Goal: Information Seeking & Learning: Learn about a topic

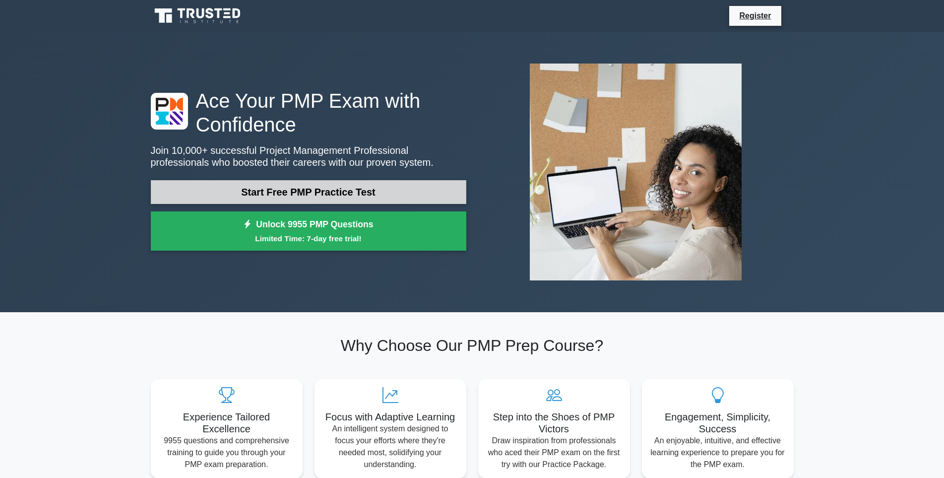
click at [324, 190] on link "Start Free PMP Practice Test" at bounding box center [309, 192] width 316 height 24
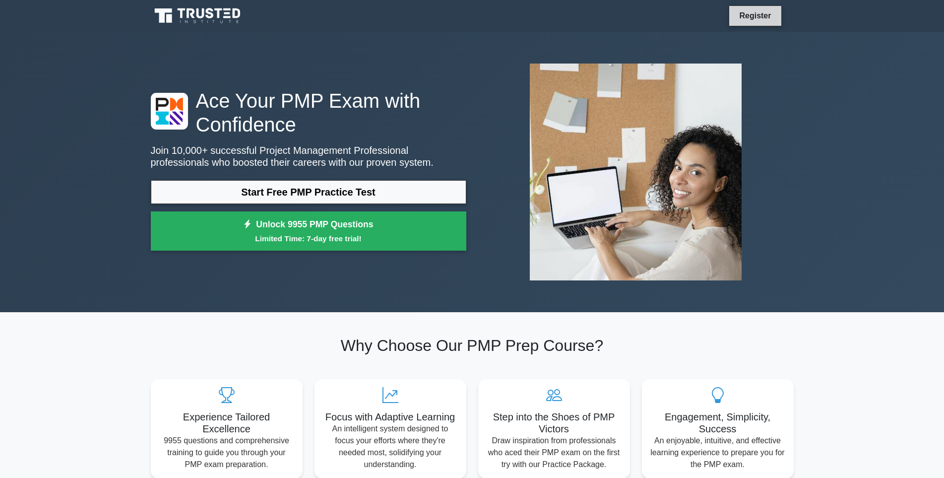
click at [760, 13] on link "Register" at bounding box center [755, 15] width 44 height 12
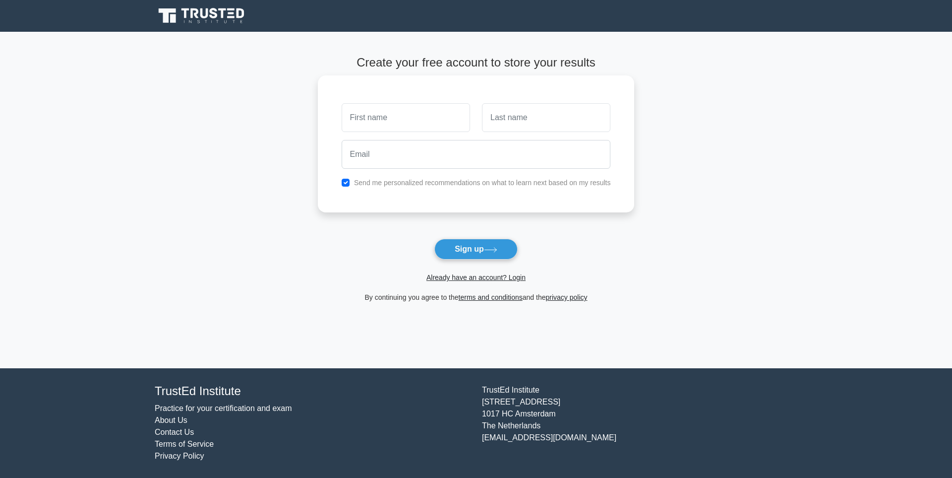
click at [439, 116] on input "text" at bounding box center [406, 117] width 128 height 29
type input "chung"
click at [501, 124] on input "text" at bounding box center [546, 117] width 128 height 29
click at [520, 151] on input "email" at bounding box center [476, 154] width 269 height 29
click at [519, 127] on input "text" at bounding box center [546, 117] width 128 height 29
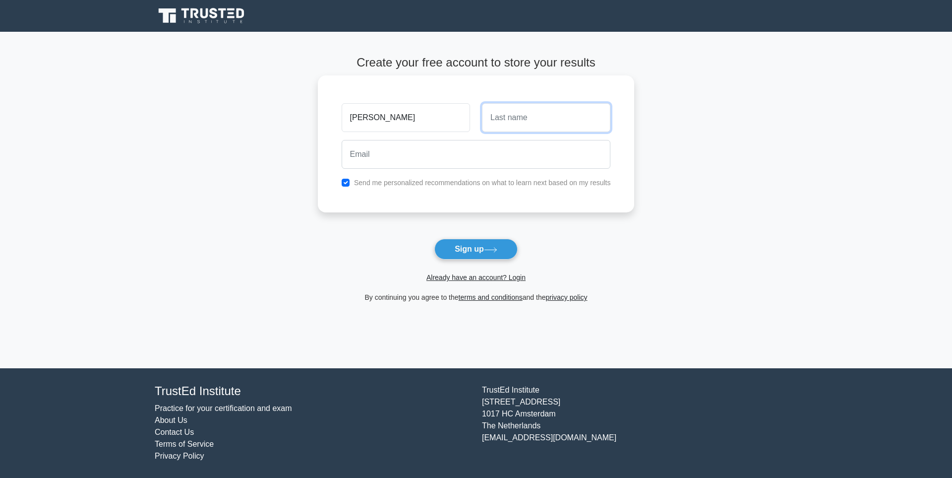
type input "siu man"
click at [478, 157] on input "email" at bounding box center [476, 154] width 269 height 29
click at [401, 158] on input "email" at bounding box center [476, 154] width 269 height 29
type input "[EMAIL_ADDRESS][DOMAIN_NAME]"
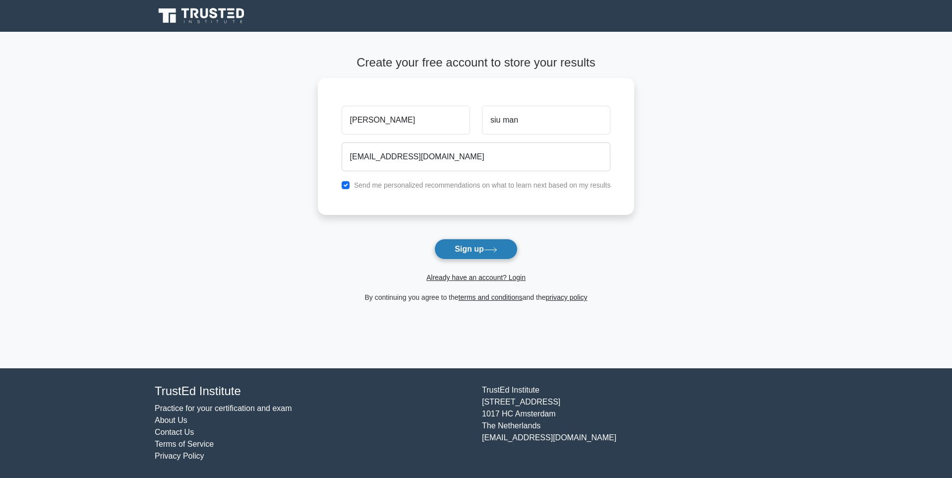
click at [482, 249] on button "Sign up" at bounding box center [476, 249] width 83 height 21
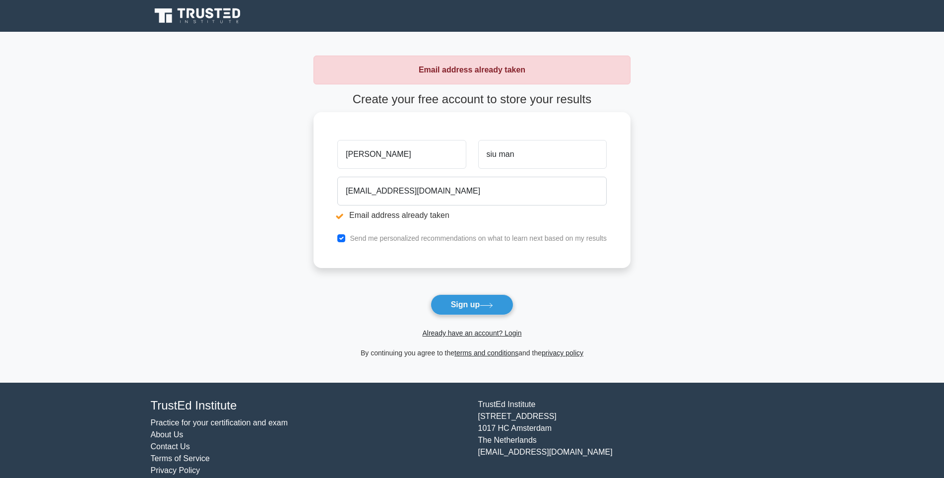
click at [410, 162] on input "[PERSON_NAME]" at bounding box center [401, 154] width 128 height 29
drag, startPoint x: 445, startPoint y: 162, endPoint x: 272, endPoint y: 154, distance: 172.8
click at [272, 154] on main "Email address already taken Create your free account to store your results [PER…" at bounding box center [472, 207] width 944 height 351
type input "zhsmchung2025"
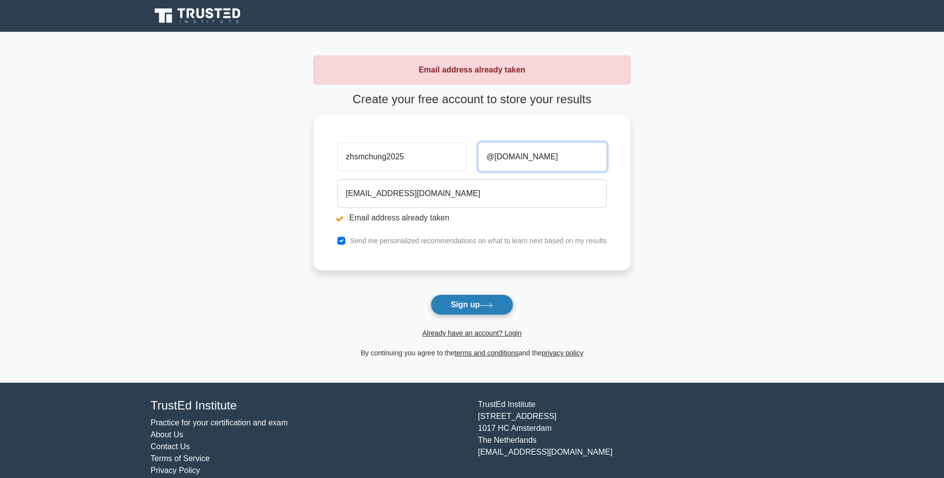
type input "@[DOMAIN_NAME]"
click at [469, 303] on button "Sign up" at bounding box center [472, 304] width 83 height 21
drag, startPoint x: 553, startPoint y: 157, endPoint x: 466, endPoint y: 157, distance: 87.3
click at [466, 157] on div "zhsmchung2025 @gmail.com" at bounding box center [471, 154] width 281 height 37
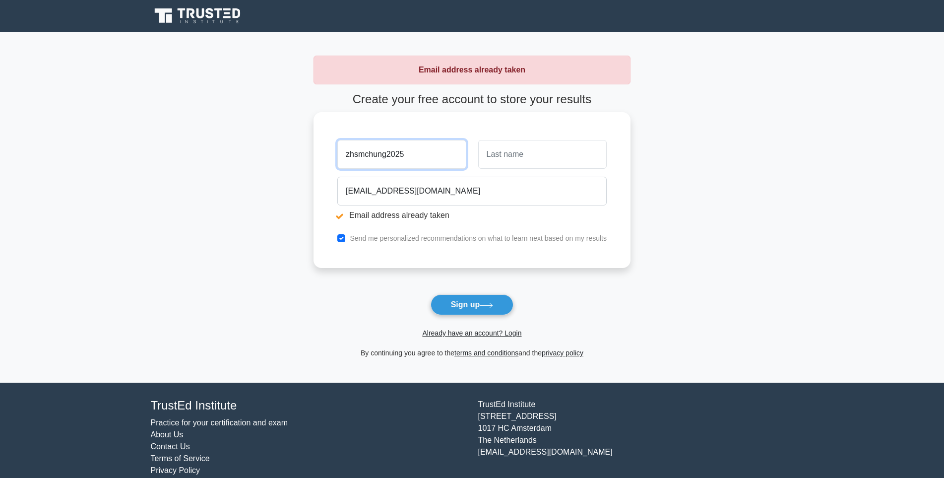
click at [414, 157] on input "zhsmchung2025" at bounding box center [401, 154] width 128 height 29
click at [463, 303] on button "Sign up" at bounding box center [472, 304] width 83 height 21
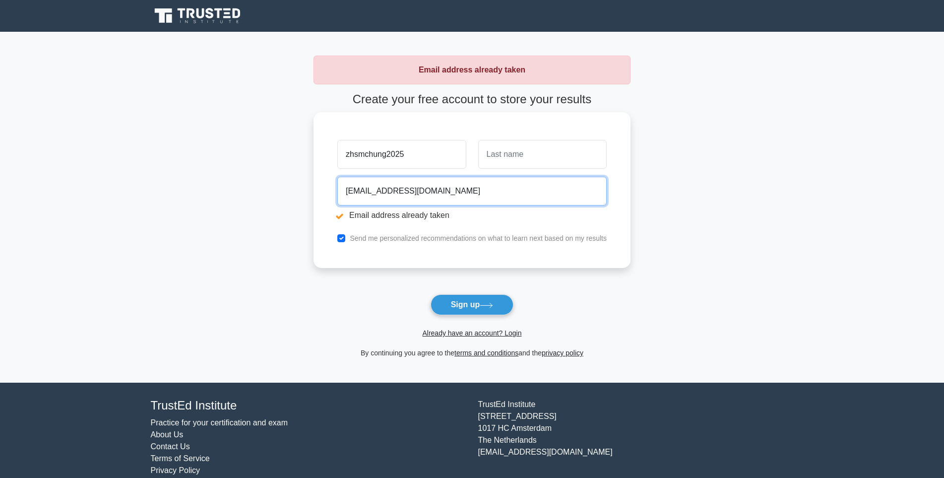
click at [541, 188] on input "[EMAIL_ADDRESS][DOMAIN_NAME]" at bounding box center [471, 191] width 269 height 29
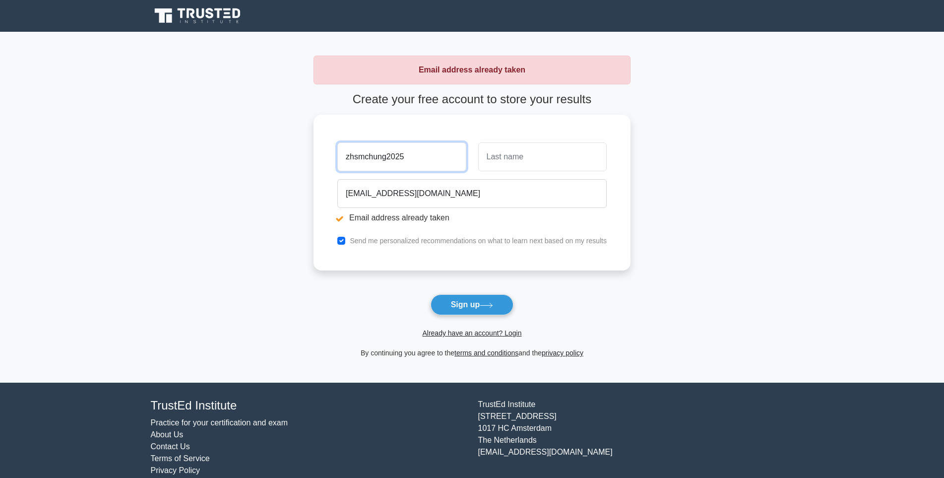
drag, startPoint x: 441, startPoint y: 164, endPoint x: 271, endPoint y: 164, distance: 169.7
click at [271, 164] on main "Email address already taken Create your free account to store your results zhsm…" at bounding box center [472, 207] width 944 height 351
type input "chung"
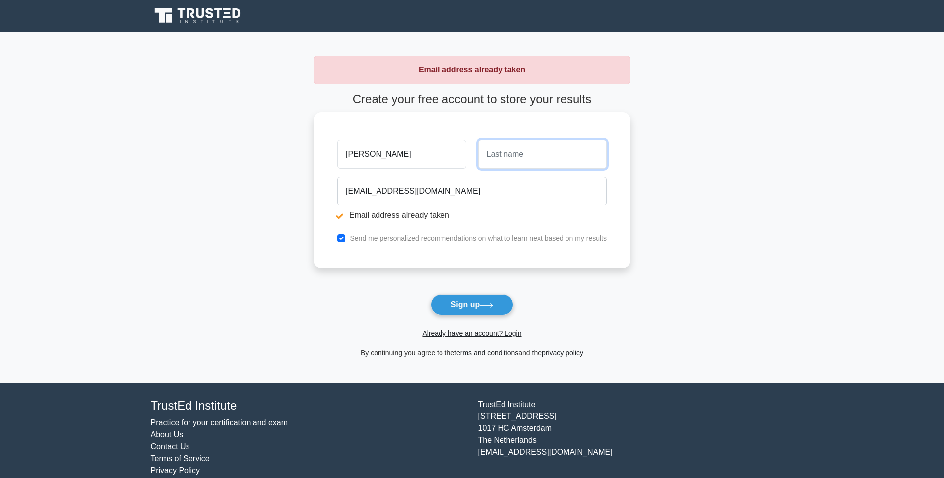
click at [505, 157] on input "text" at bounding box center [542, 154] width 128 height 29
type input "siu man"
click at [463, 297] on button "Sign up" at bounding box center [472, 304] width 83 height 21
drag, startPoint x: 321, startPoint y: 160, endPoint x: 304, endPoint y: 160, distance: 17.4
click at [304, 160] on main "Email address already taken Create your free account to store your results chun…" at bounding box center [472, 207] width 944 height 351
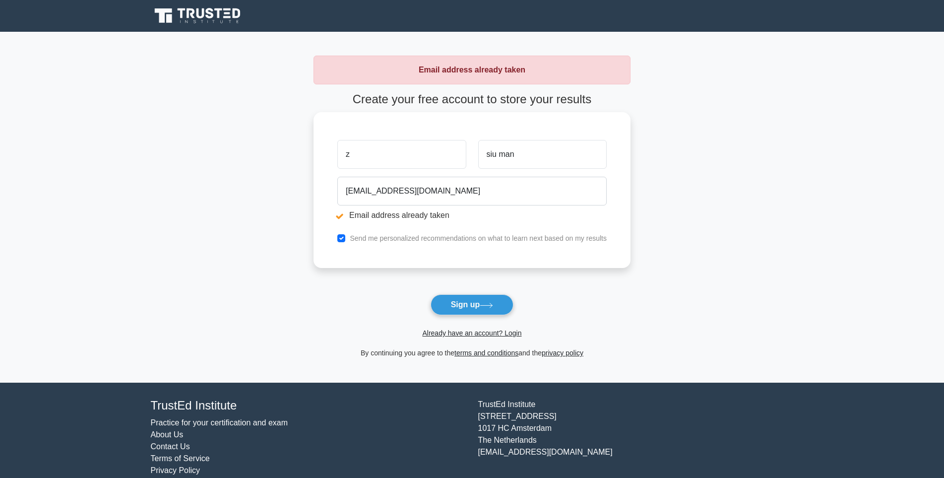
type input "zhsmchung2025"
click at [463, 306] on button "Sign up" at bounding box center [472, 304] width 83 height 21
drag, startPoint x: 520, startPoint y: 159, endPoint x: 460, endPoint y: 159, distance: 60.0
click at [460, 159] on div "zhsmchung2025 siu man" at bounding box center [471, 154] width 281 height 37
click at [483, 305] on icon at bounding box center [486, 305] width 13 height 5
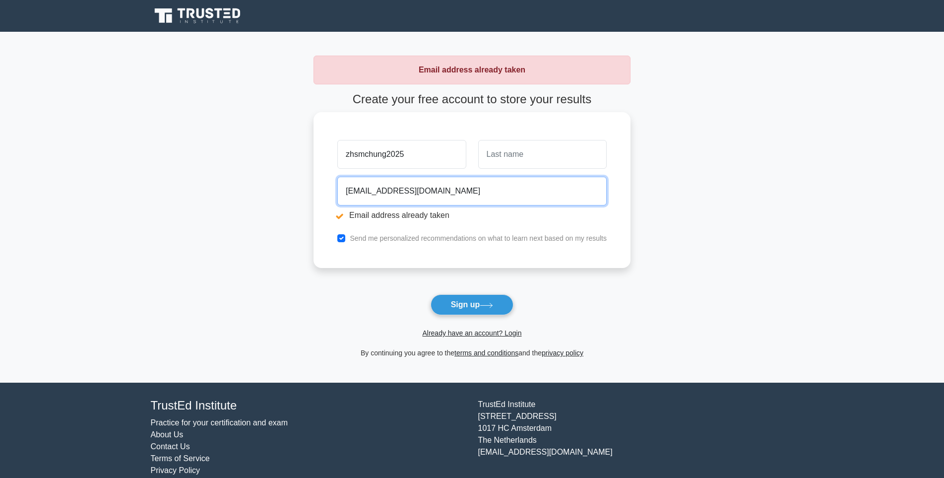
click at [534, 194] on input "[EMAIL_ADDRESS][DOMAIN_NAME]" at bounding box center [471, 191] width 269 height 29
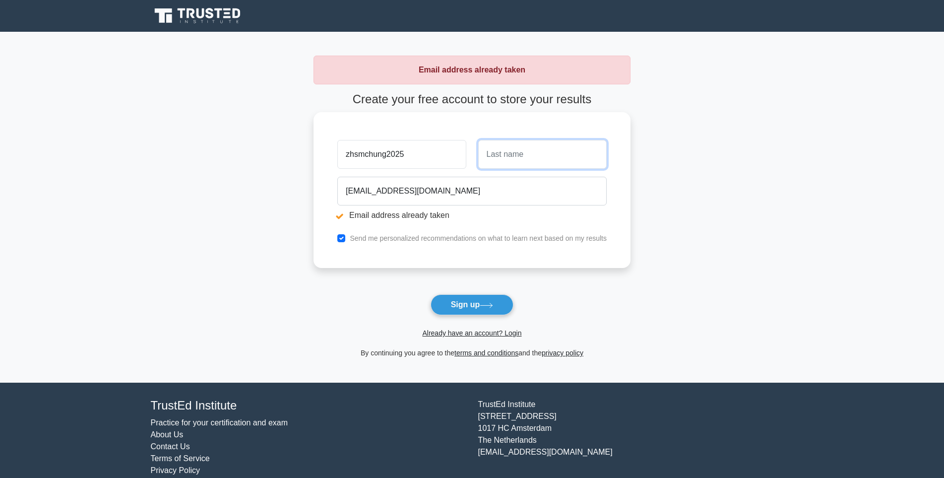
click at [519, 165] on input "text" at bounding box center [542, 154] width 128 height 29
type input "[PERSON_NAME]"
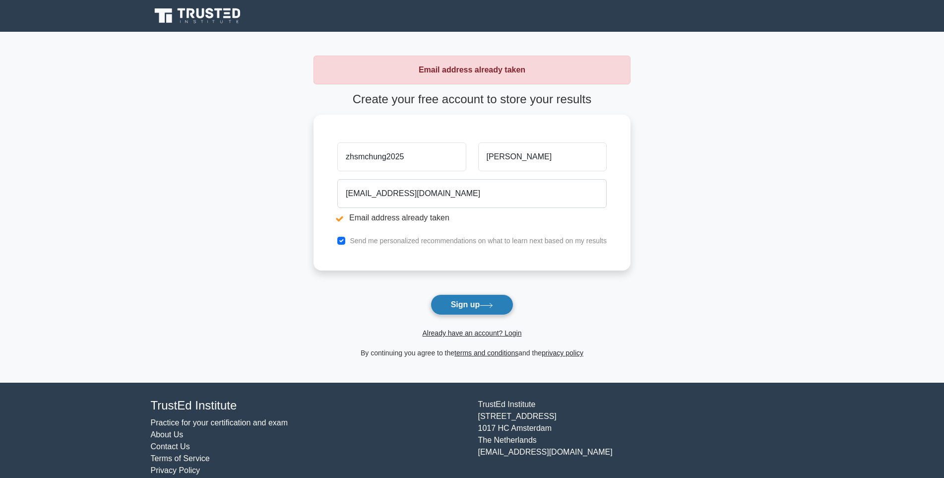
click at [467, 307] on button "Sign up" at bounding box center [472, 304] width 83 height 21
click at [476, 334] on link "Already have an account? Login" at bounding box center [471, 333] width 99 height 8
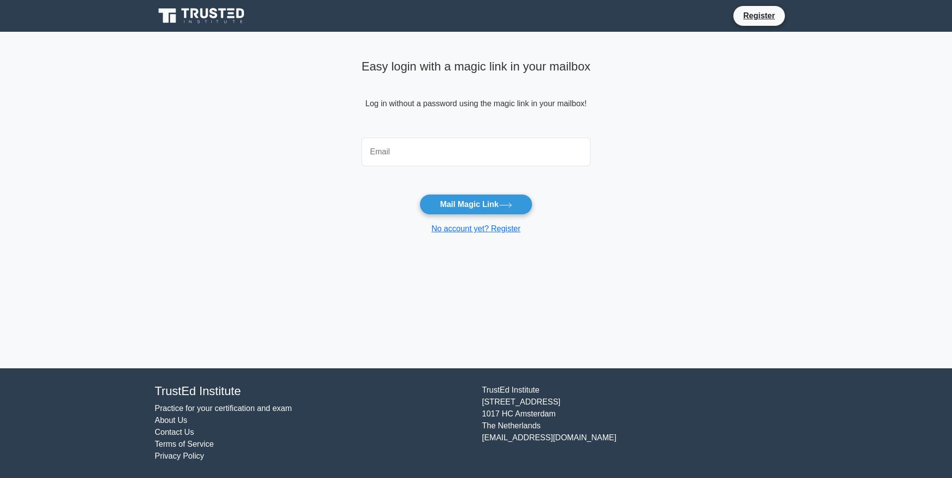
click at [440, 153] on input "email" at bounding box center [476, 151] width 229 height 29
type input "[EMAIL_ADDRESS][DOMAIN_NAME]"
click at [476, 203] on button "Mail Magic Link" at bounding box center [476, 204] width 113 height 21
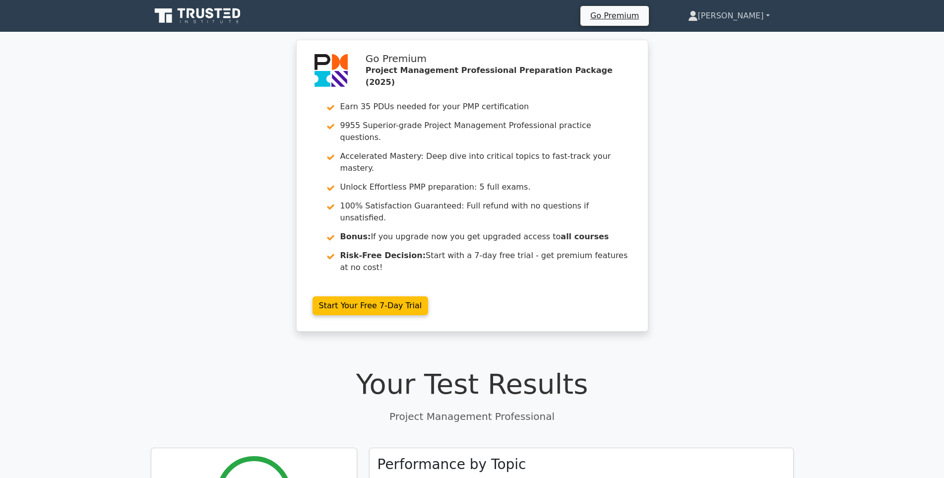
click at [758, 14] on link "[PERSON_NAME]" at bounding box center [728, 16] width 129 height 20
click at [726, 39] on link "Profile" at bounding box center [704, 39] width 78 height 16
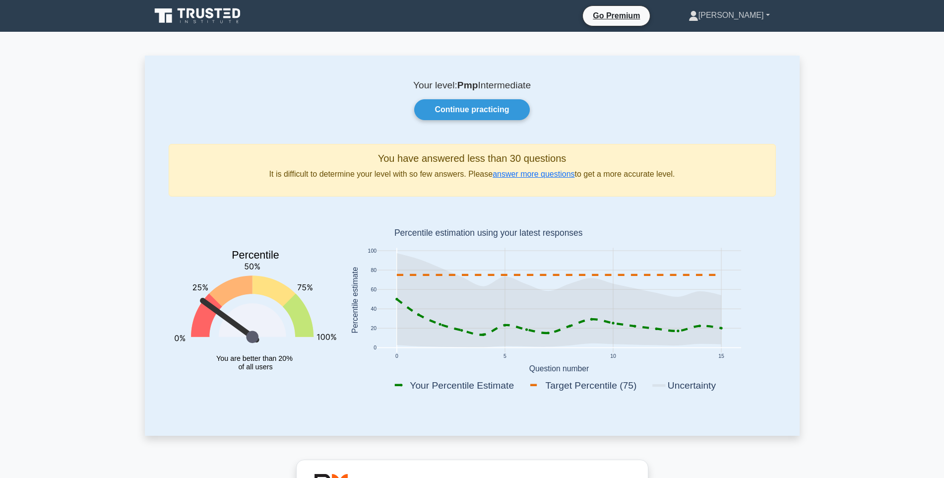
click at [751, 17] on link "[PERSON_NAME]" at bounding box center [729, 15] width 129 height 20
click at [732, 56] on link "Settings" at bounding box center [704, 55] width 78 height 16
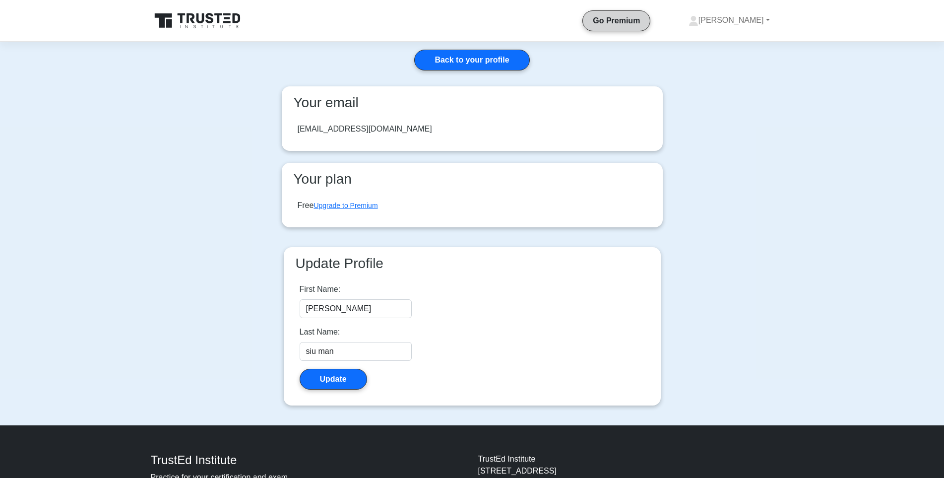
click at [646, 22] on link "Go Premium" at bounding box center [616, 20] width 59 height 12
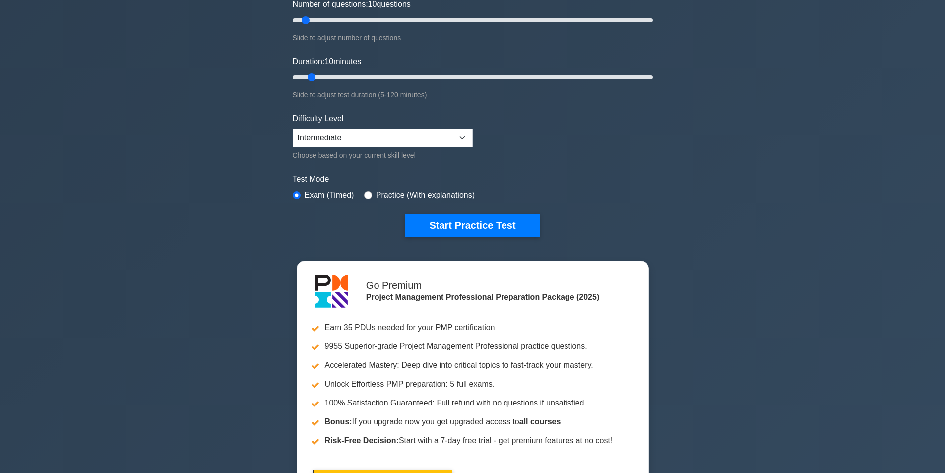
scroll to position [149, 0]
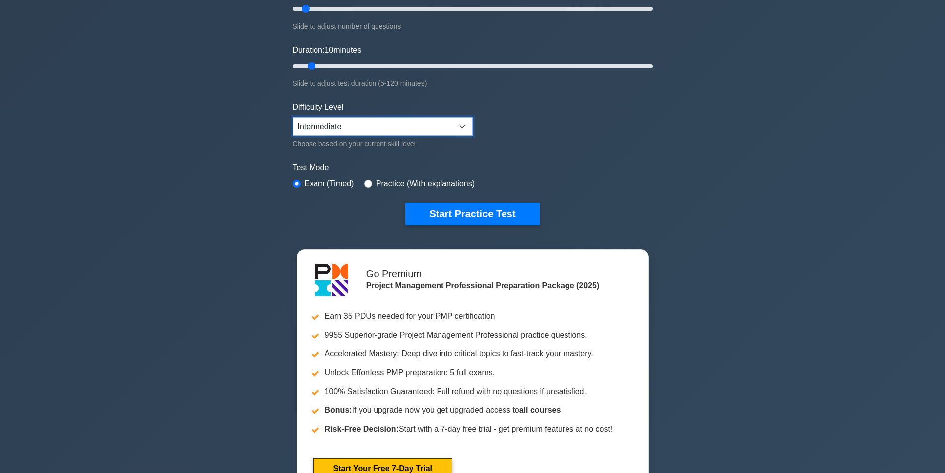
click at [420, 133] on select "Beginner Intermediate Expert" at bounding box center [383, 126] width 180 height 19
select select "beginner"
click at [293, 117] on select "Beginner Intermediate Expert" at bounding box center [383, 126] width 180 height 19
click at [525, 155] on form "Topics Scope Management Time Management Cost Management Quality Management Risk…" at bounding box center [473, 72] width 360 height 307
click at [371, 182] on div "Practice (With explanations)" at bounding box center [419, 184] width 111 height 12
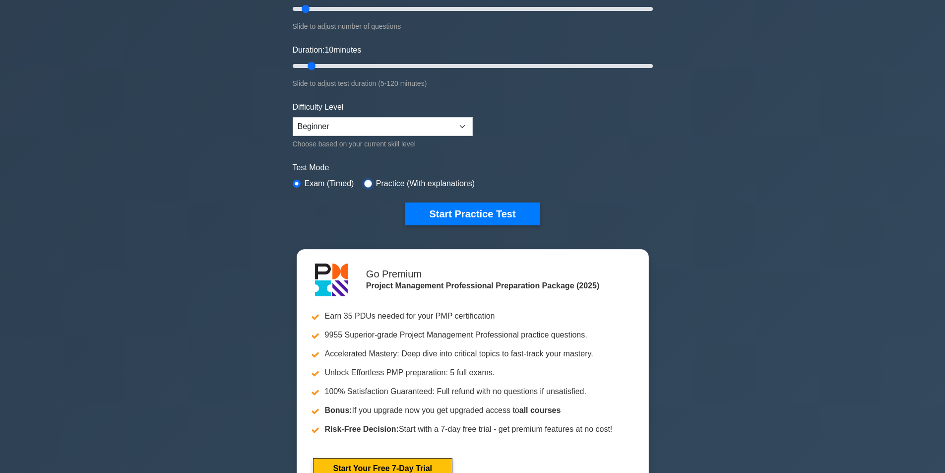
click at [364, 180] on input "radio" at bounding box center [368, 184] width 8 height 8
radio input "true"
click at [470, 210] on button "Start Practice Test" at bounding box center [472, 213] width 134 height 23
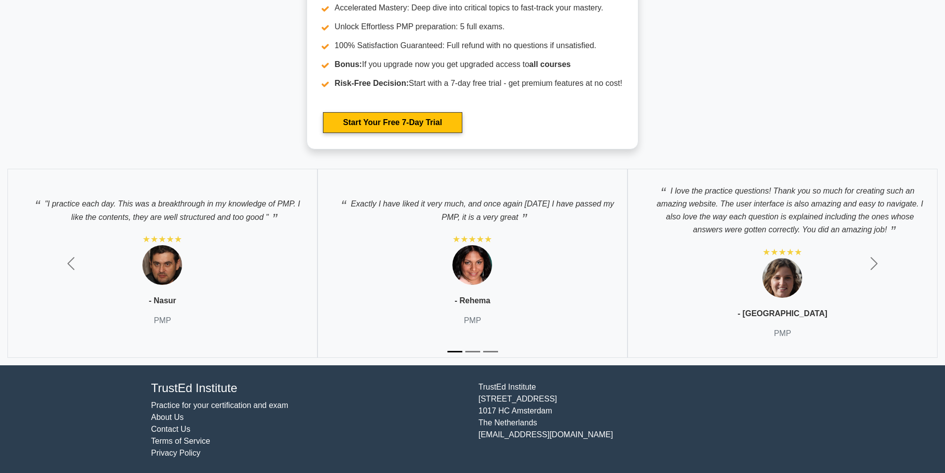
scroll to position [0, 0]
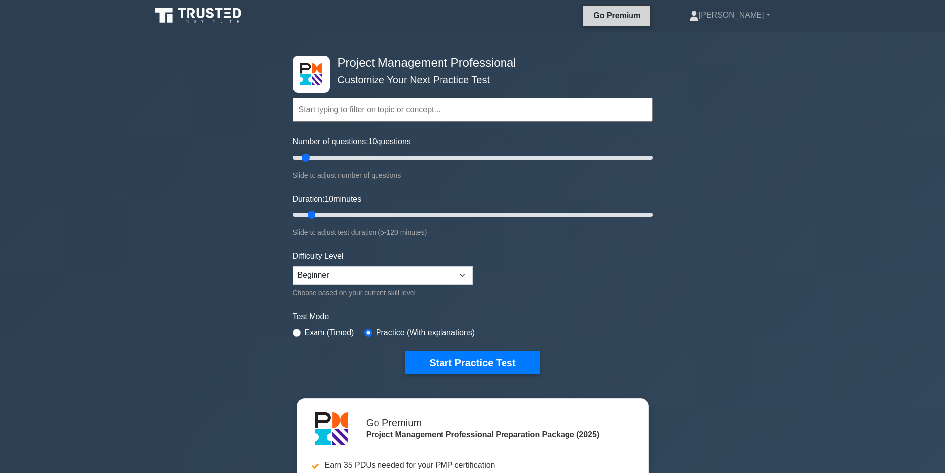
click at [645, 17] on link "Go Premium" at bounding box center [616, 15] width 59 height 12
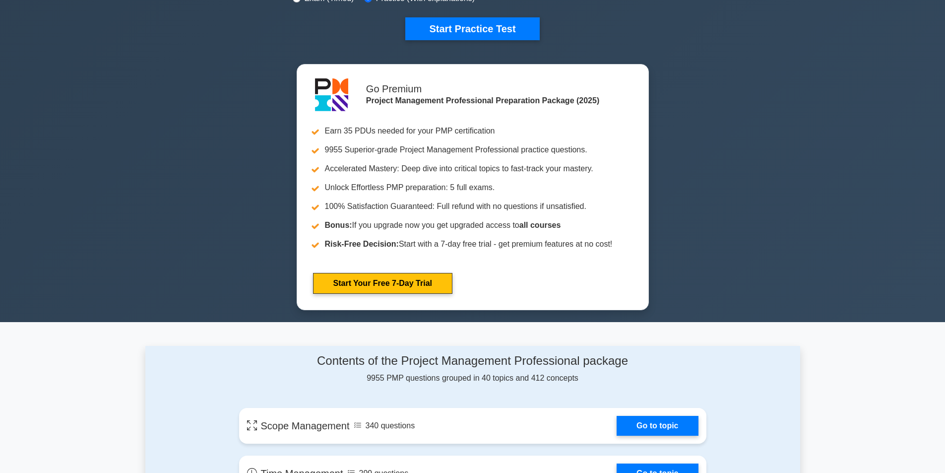
scroll to position [347, 0]
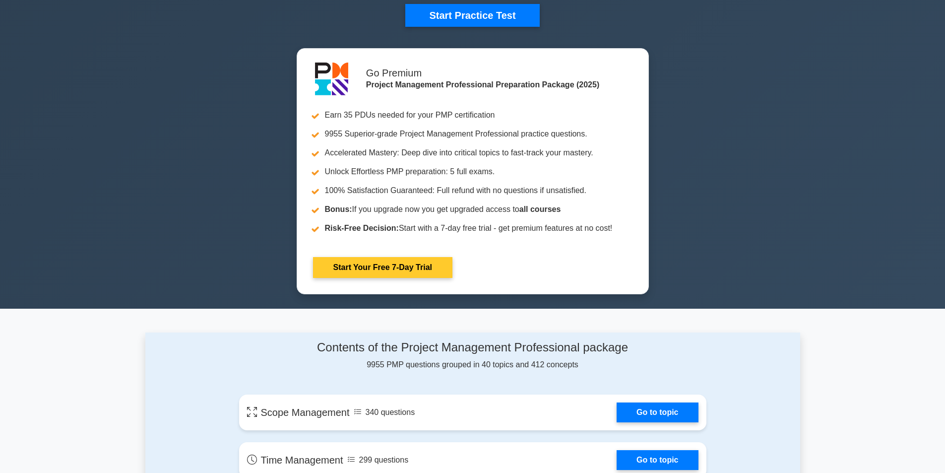
click at [402, 266] on link "Start Your Free 7-Day Trial" at bounding box center [382, 267] width 139 height 21
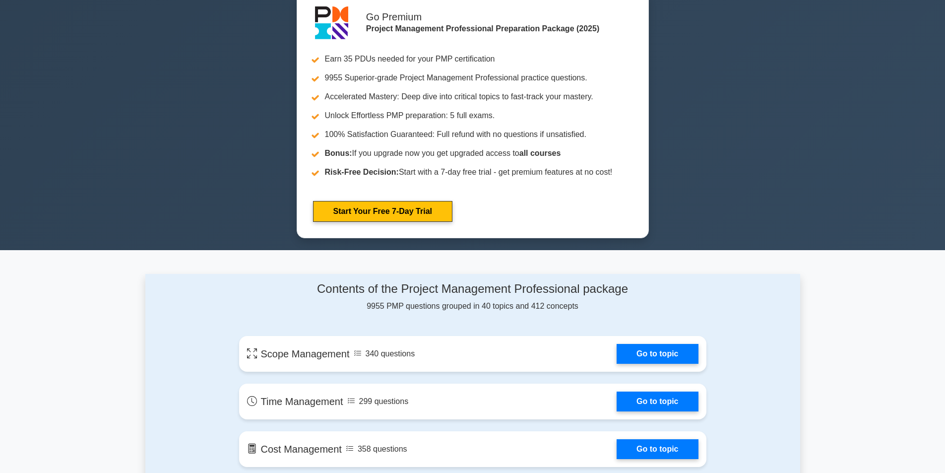
scroll to position [680, 0]
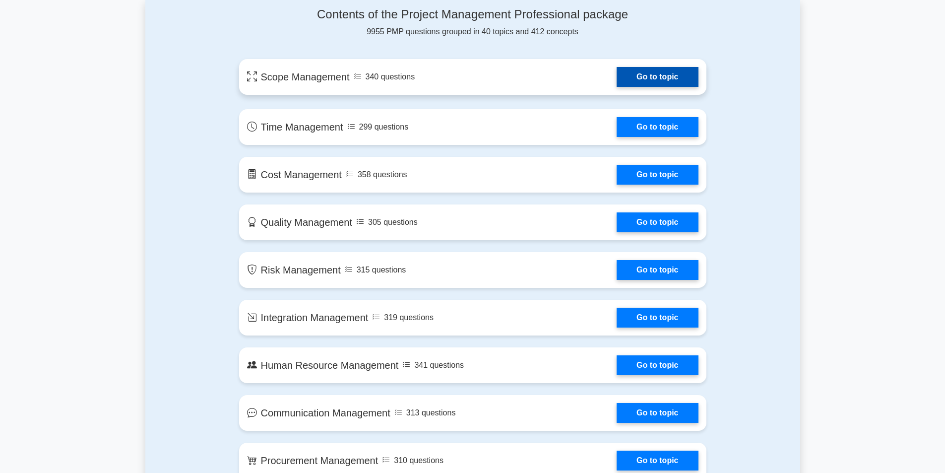
click at [666, 67] on link "Go to topic" at bounding box center [657, 77] width 81 height 20
click at [669, 78] on link "Go to topic" at bounding box center [657, 77] width 81 height 20
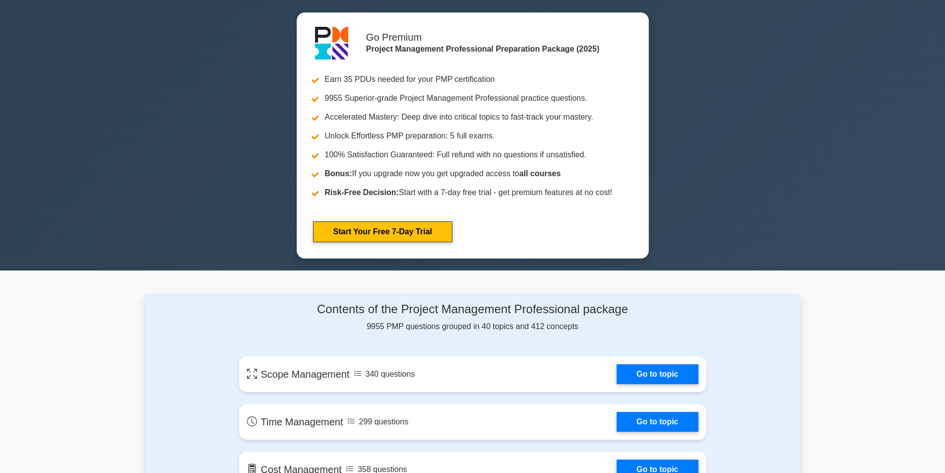
scroll to position [382, 0]
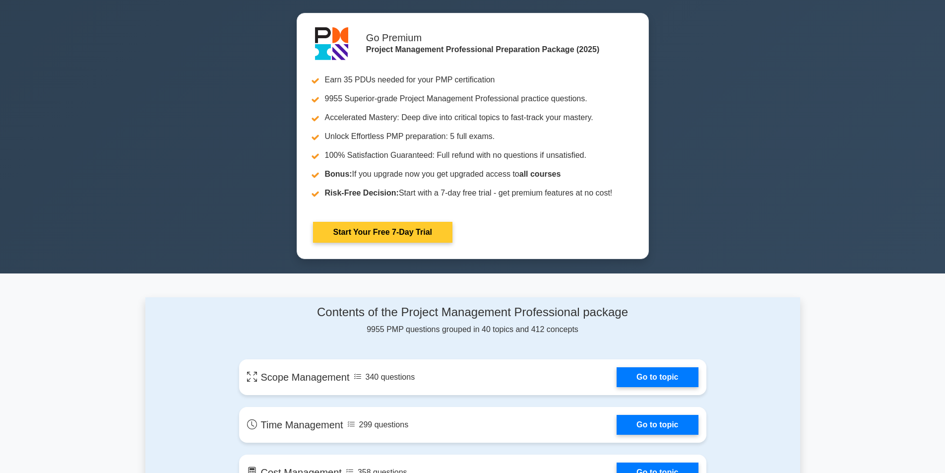
click at [397, 226] on link "Start Your Free 7-Day Trial" at bounding box center [382, 232] width 139 height 21
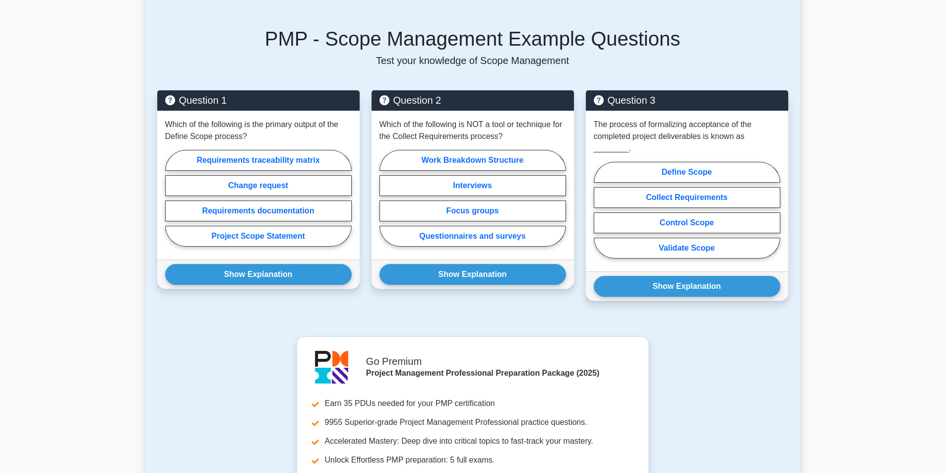
scroll to position [397, 0]
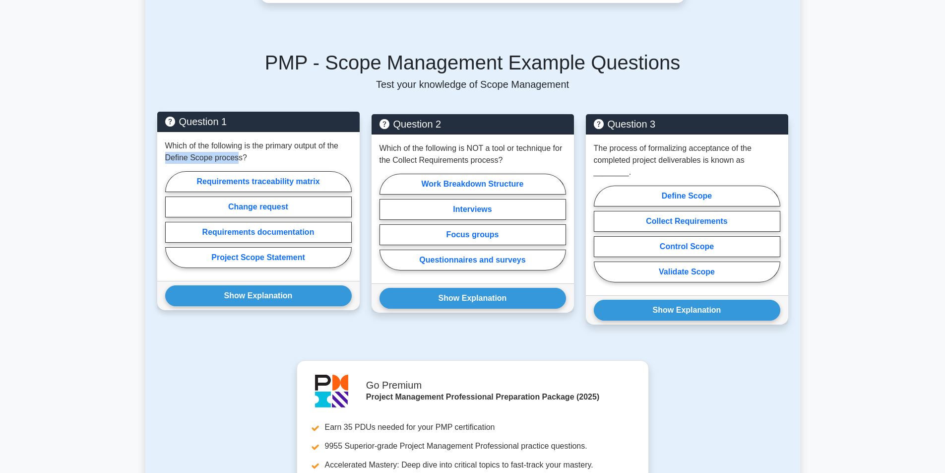
drag, startPoint x: 237, startPoint y: 146, endPoint x: 158, endPoint y: 147, distance: 79.4
click at [158, 147] on div "Which of the following is the primary output of the Define Scope process? Requi…" at bounding box center [258, 206] width 202 height 149
click at [212, 143] on p "Which of the following is the primary output of the Define Scope process?" at bounding box center [258, 152] width 187 height 24
drag, startPoint x: 237, startPoint y: 146, endPoint x: 189, endPoint y: 146, distance: 48.6
click at [162, 147] on div "Which of the following is the primary output of the Define Scope process? Requi…" at bounding box center [258, 206] width 202 height 149
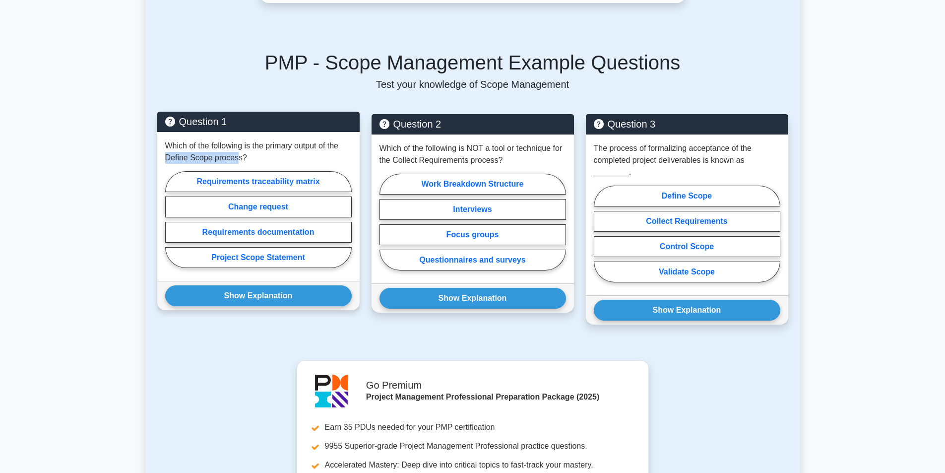
click at [212, 145] on p "Which of the following is the primary output of the Define Scope process?" at bounding box center [258, 152] width 187 height 24
drag, startPoint x: 237, startPoint y: 147, endPoint x: 161, endPoint y: 142, distance: 75.5
click at [161, 142] on div "Which of the following is the primary output of the Define Scope process? Requi…" at bounding box center [258, 206] width 202 height 149
click at [221, 142] on p "Which of the following is the primary output of the Define Scope process?" at bounding box center [258, 152] width 187 height 24
drag, startPoint x: 236, startPoint y: 145, endPoint x: 160, endPoint y: 145, distance: 76.4
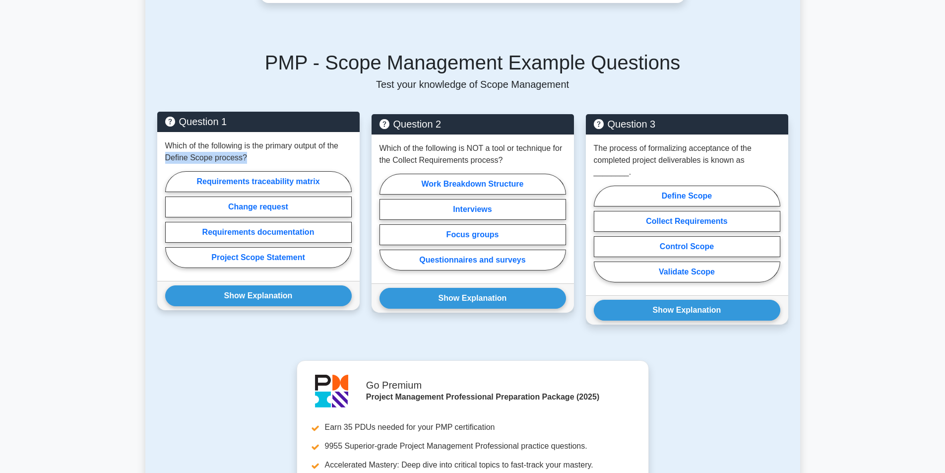
click at [160, 145] on div "Which of the following is the primary output of the Define Scope process? Requi…" at bounding box center [258, 206] width 202 height 149
copy p "Define Scope process?"
click at [288, 248] on label "Project Scope Statement" at bounding box center [258, 257] width 187 height 21
click at [172, 226] on input "Project Scope Statement" at bounding box center [168, 222] width 6 height 6
radio input "true"
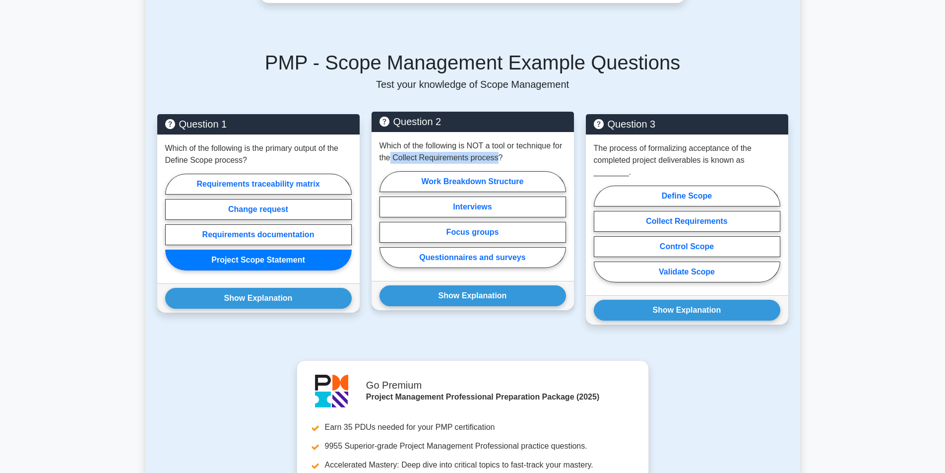
drag, startPoint x: 391, startPoint y: 144, endPoint x: 496, endPoint y: 143, distance: 104.2
click at [496, 143] on p "Which of the following is NOT a tool or technique for the Collect Requirements …" at bounding box center [473, 152] width 187 height 24
copy p "Collect Requirements process"
click at [468, 171] on label "Work Breakdown Structure" at bounding box center [473, 181] width 187 height 21
click at [386, 219] on input "Work Breakdown Structure" at bounding box center [383, 222] width 6 height 6
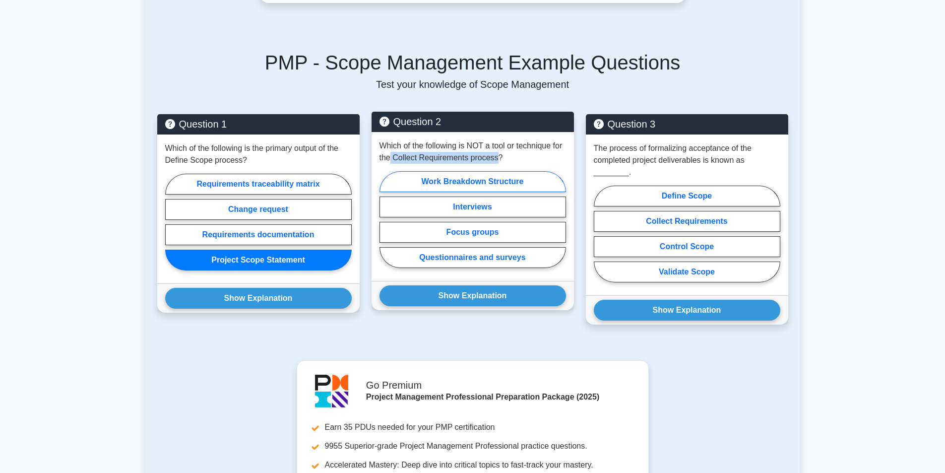
radio input "true"
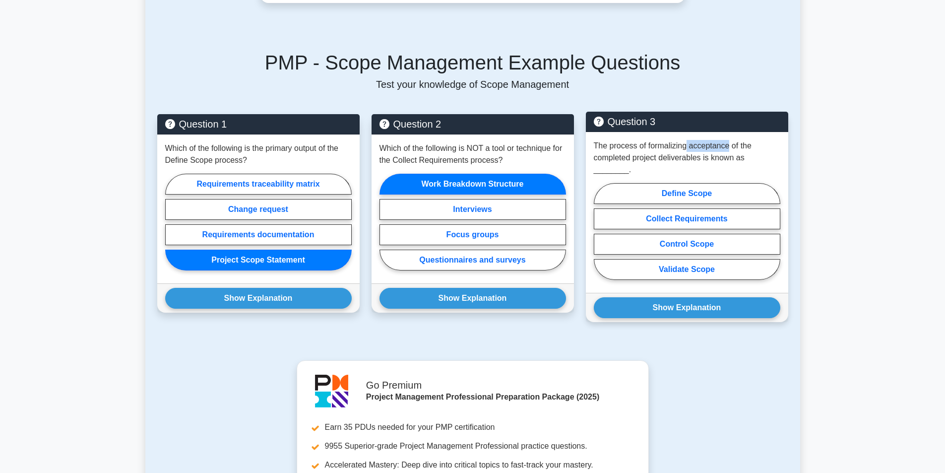
drag, startPoint x: 727, startPoint y: 133, endPoint x: 685, endPoint y: 132, distance: 42.2
click at [685, 140] on p "The process of formalizing acceptance of the completed project deliverables is …" at bounding box center [687, 158] width 187 height 36
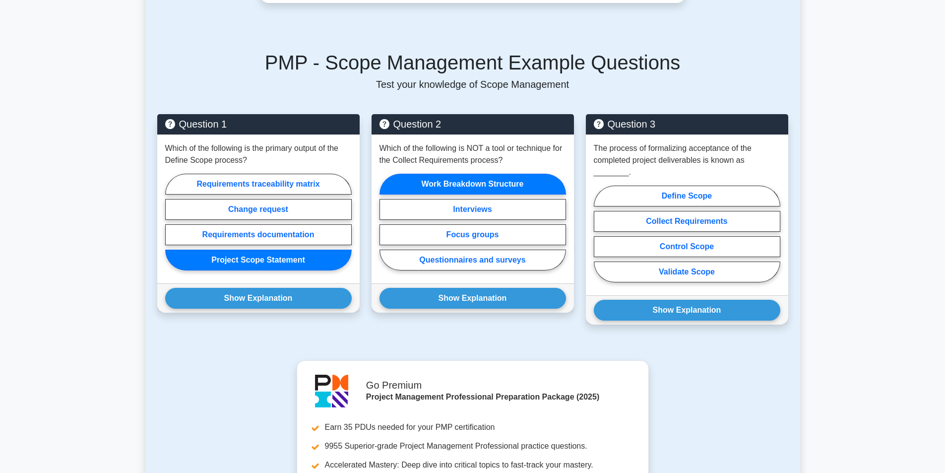
click at [488, 102] on div "Question 1 Which of the following is the primary output of the Define Scope pro…" at bounding box center [472, 219] width 643 height 234
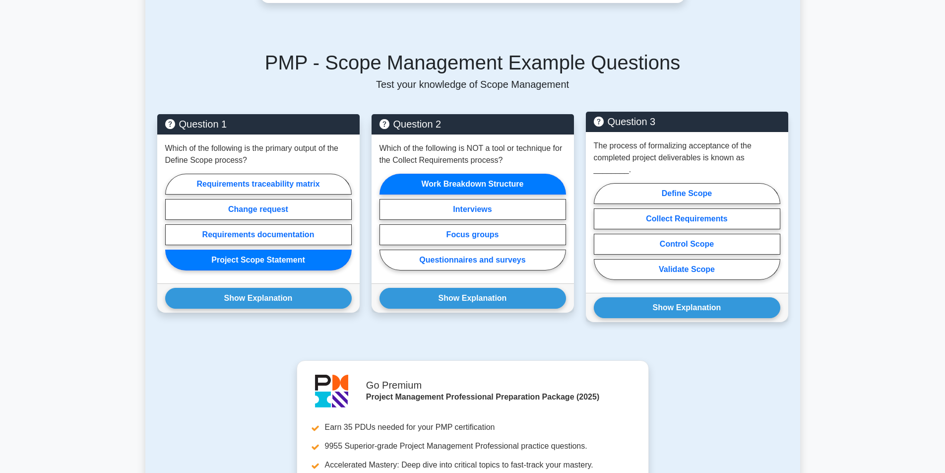
click at [638, 144] on p "The process of formalizing acceptance of the completed project deliverables is …" at bounding box center [687, 158] width 187 height 36
drag, startPoint x: 647, startPoint y: 132, endPoint x: 682, endPoint y: 132, distance: 34.2
click at [682, 140] on p "The process of formalizing acceptance of the completed project deliverables is …" at bounding box center [687, 158] width 187 height 36
drag, startPoint x: 731, startPoint y: 131, endPoint x: 686, endPoint y: 134, distance: 45.2
click at [686, 140] on p "The process of formalizing acceptance of the completed project deliverables is …" at bounding box center [687, 158] width 187 height 36
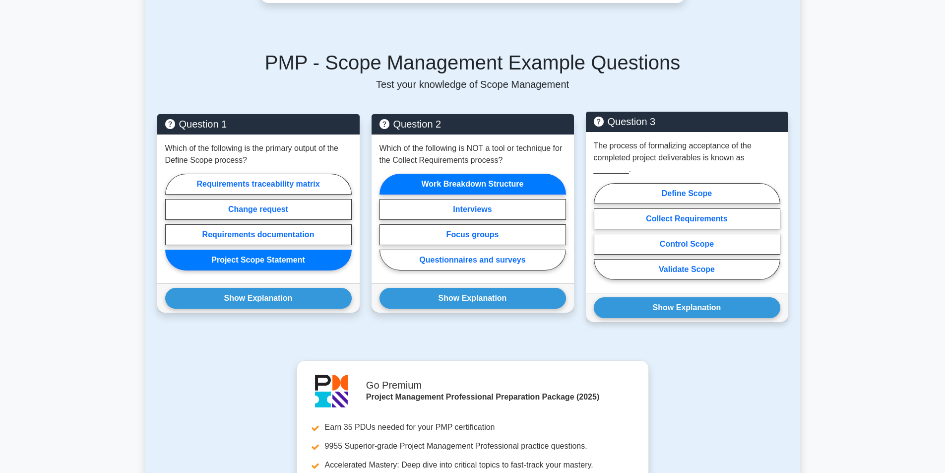
click at [653, 140] on p "The process of formalizing acceptance of the completed project deliverables is …" at bounding box center [687, 158] width 187 height 36
drag, startPoint x: 645, startPoint y: 133, endPoint x: 730, endPoint y: 135, distance: 84.8
click at [730, 140] on p "The process of formalizing acceptance of the completed project deliverables is …" at bounding box center [687, 158] width 187 height 36
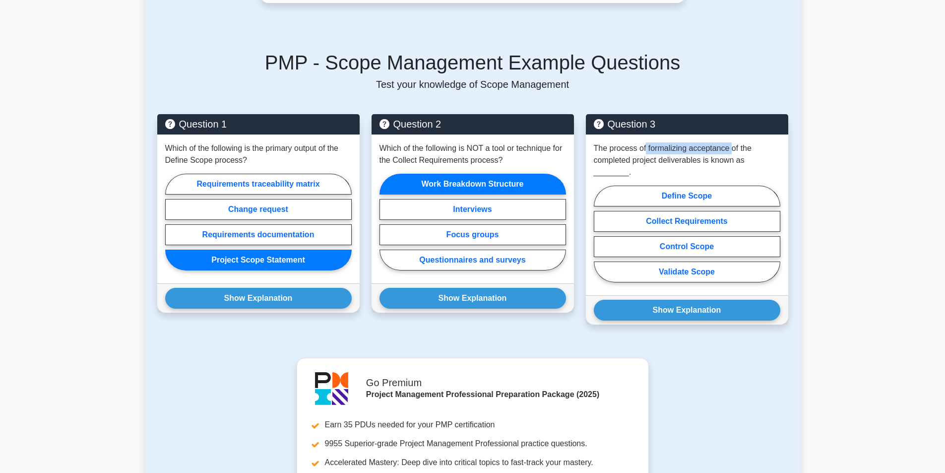
copy p "formalizing acceptance"
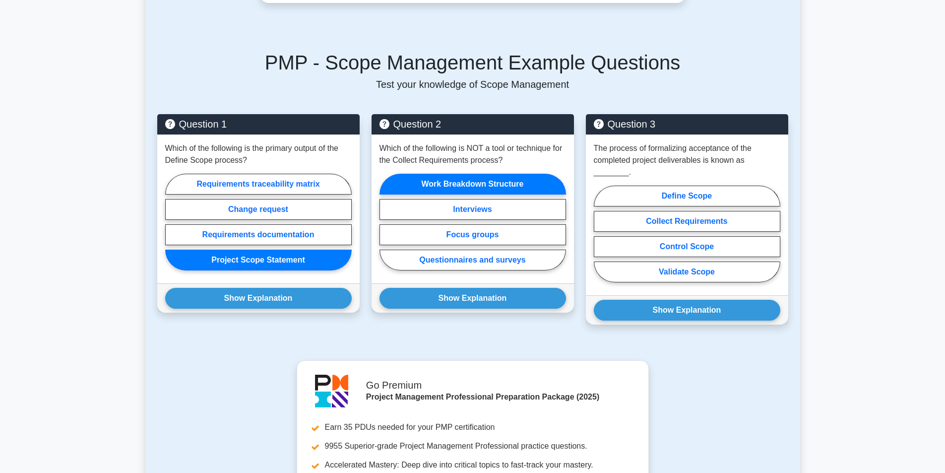
click at [496, 89] on div "PMP - Scope Management Example Questions Test your knowledge of Scope Managemen…" at bounding box center [472, 193] width 643 height 333
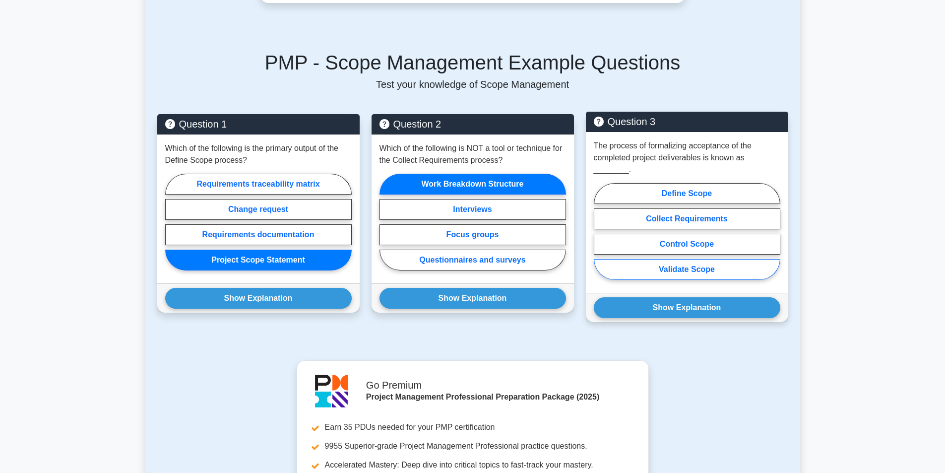
click at [683, 259] on label "Validate Scope" at bounding box center [687, 269] width 187 height 21
click at [600, 238] on input "Validate Scope" at bounding box center [597, 234] width 6 height 6
radio input "true"
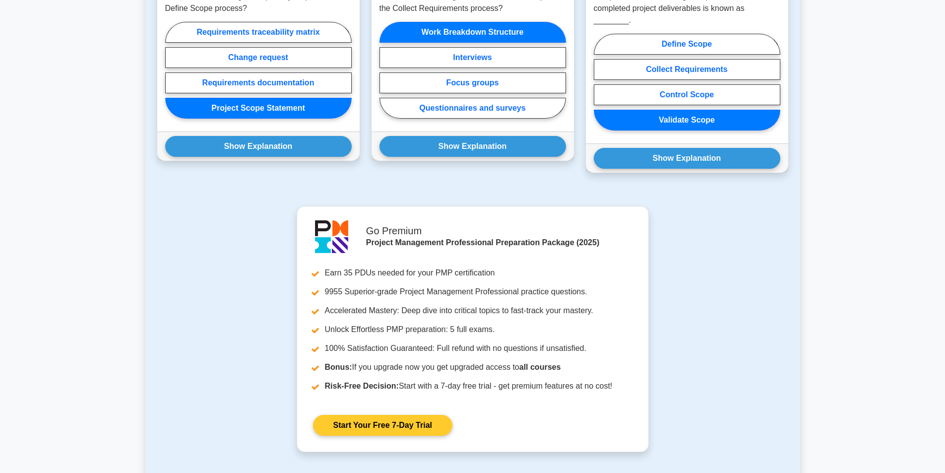
scroll to position [546, 0]
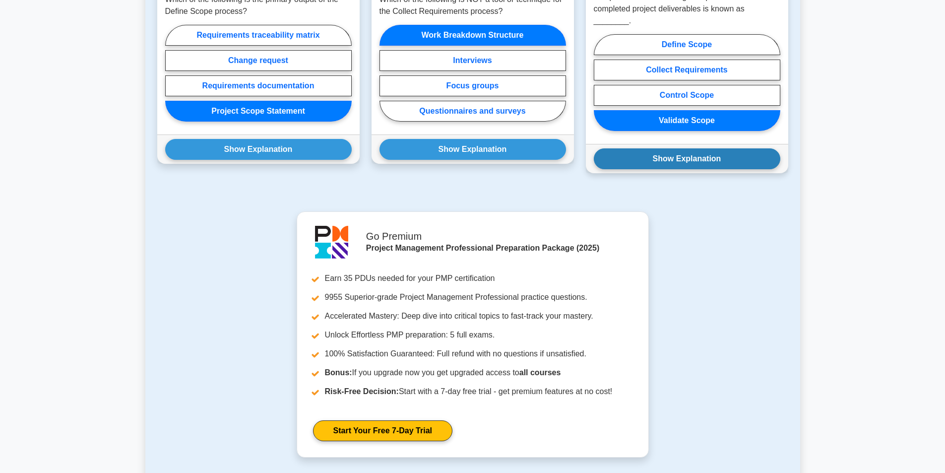
click at [680, 148] on button "Show Explanation" at bounding box center [687, 158] width 187 height 21
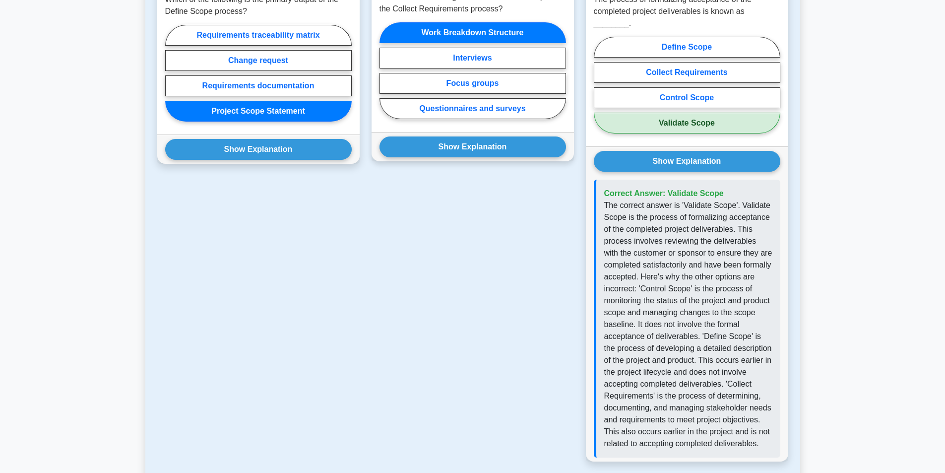
click at [471, 132] on div "Show Explanation Correct Answer: Work Breakdown Structure" at bounding box center [473, 146] width 202 height 29
click at [461, 136] on button "Show Explanation" at bounding box center [473, 146] width 187 height 21
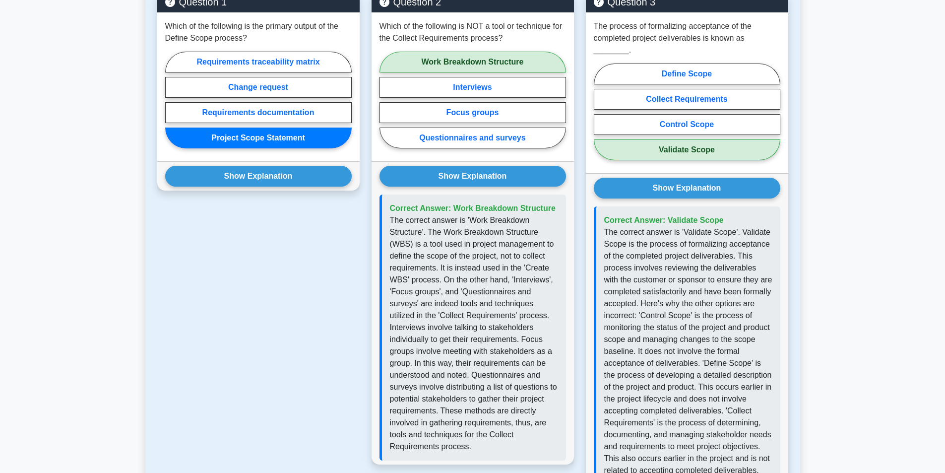
scroll to position [496, 0]
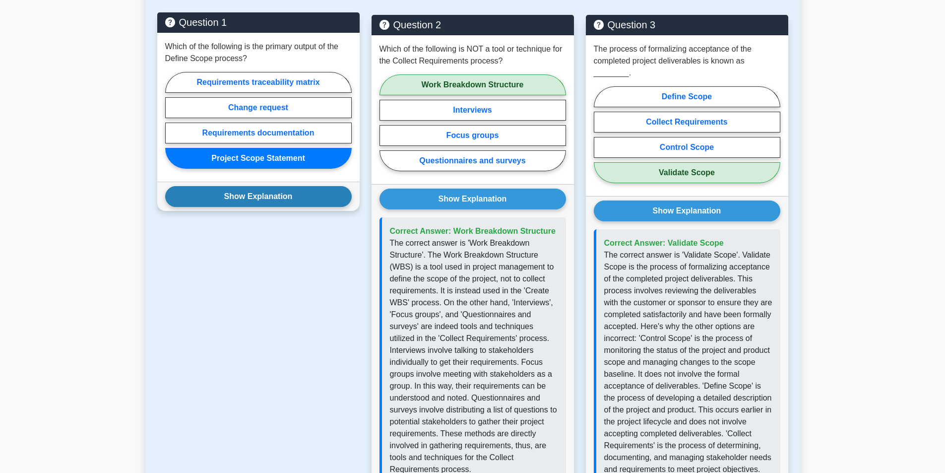
click at [282, 186] on button "Show Explanation" at bounding box center [258, 196] width 187 height 21
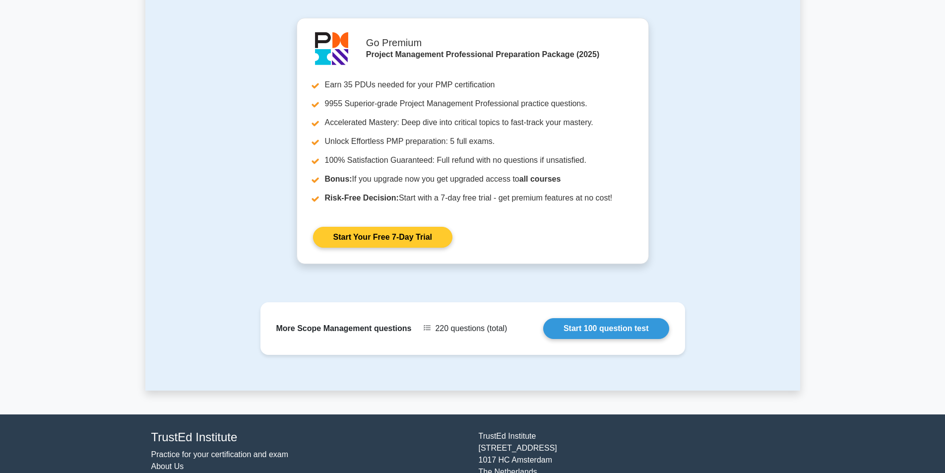
scroll to position [1050, 0]
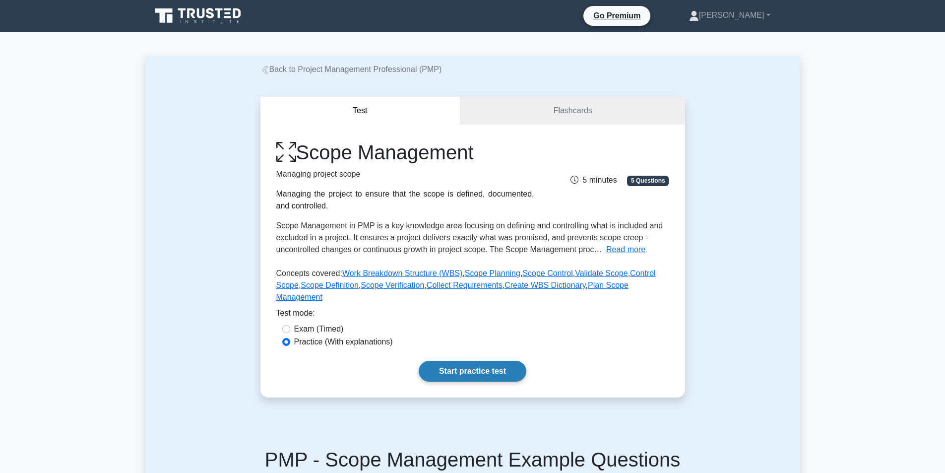
click at [459, 361] on link "Start practice test" at bounding box center [473, 371] width 108 height 21
click at [581, 114] on link "Flashcards" at bounding box center [572, 111] width 224 height 28
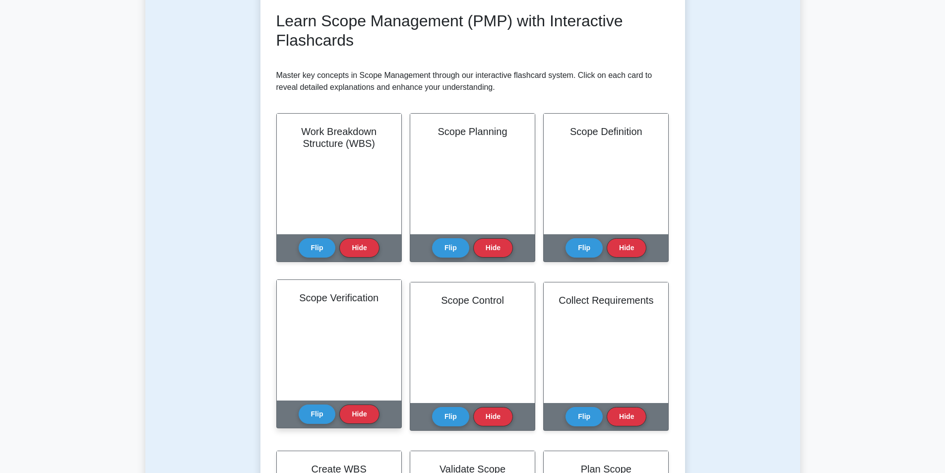
scroll to position [50, 0]
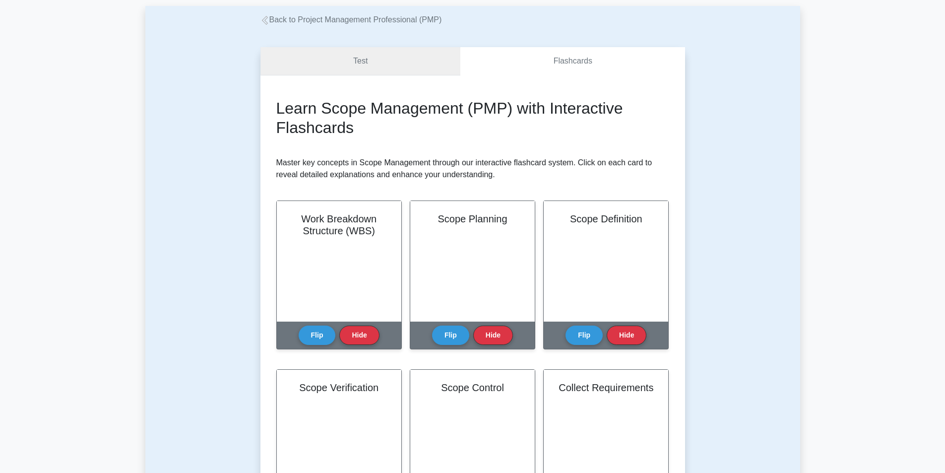
click at [369, 70] on link "Test" at bounding box center [360, 61] width 200 height 28
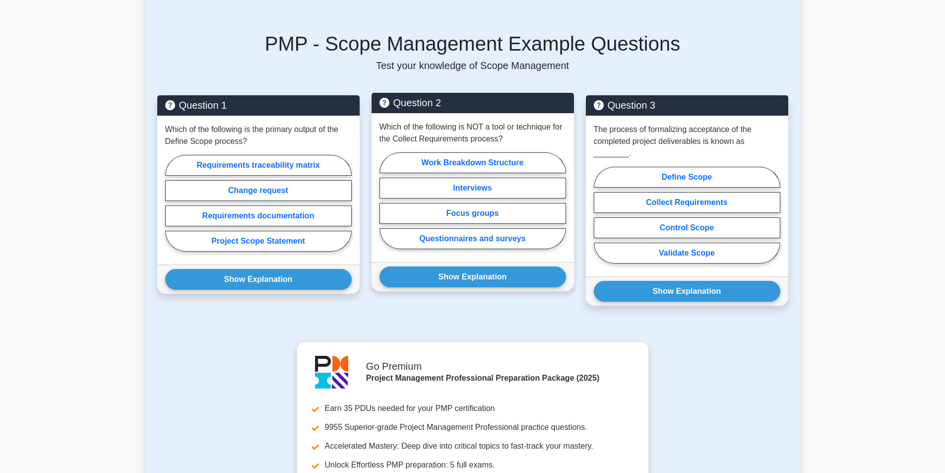
scroll to position [546, 0]
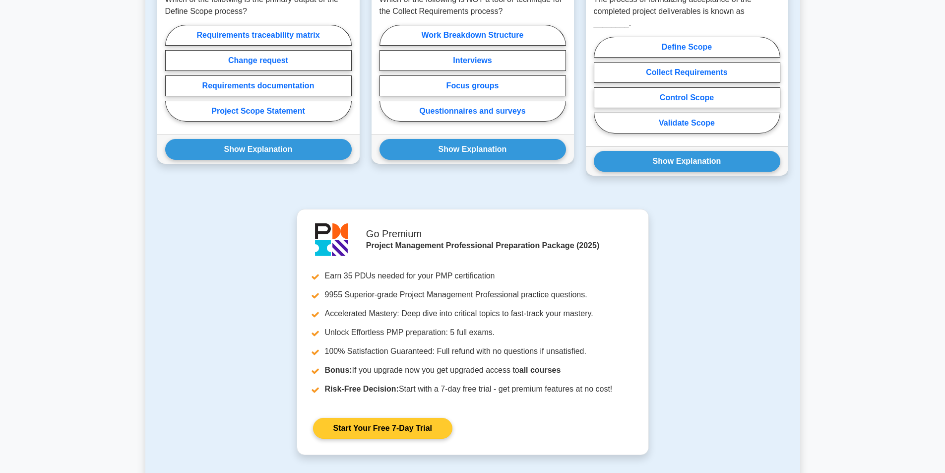
click at [402, 418] on link "Start Your Free 7-Day Trial" at bounding box center [382, 428] width 139 height 21
click at [406, 418] on link "Start Your Free 7-Day Trial" at bounding box center [382, 428] width 139 height 21
